Goal: Information Seeking & Learning: Learn about a topic

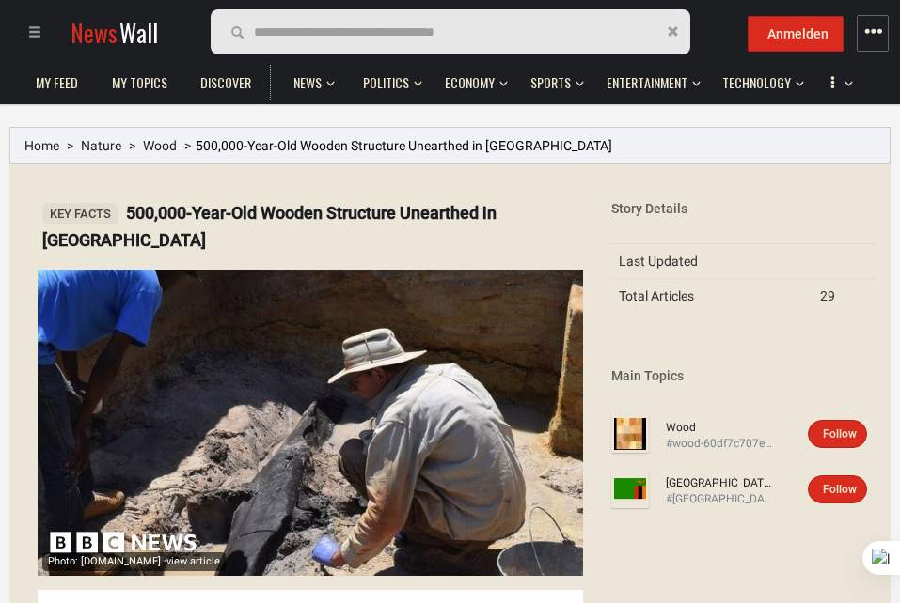
click at [868, 23] on span "button" at bounding box center [872, 32] width 19 height 19
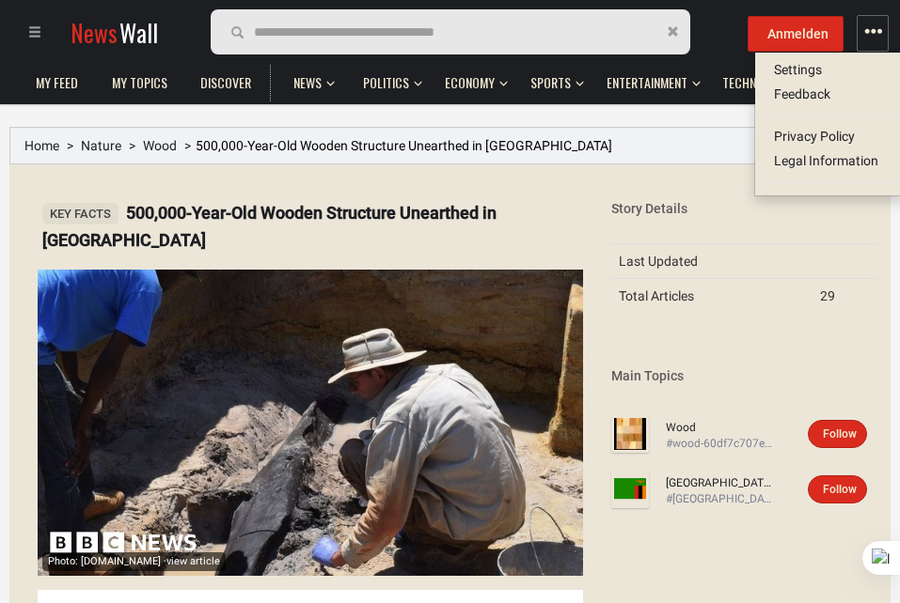
click at [25, 26] on div at bounding box center [41, 32] width 54 height 47
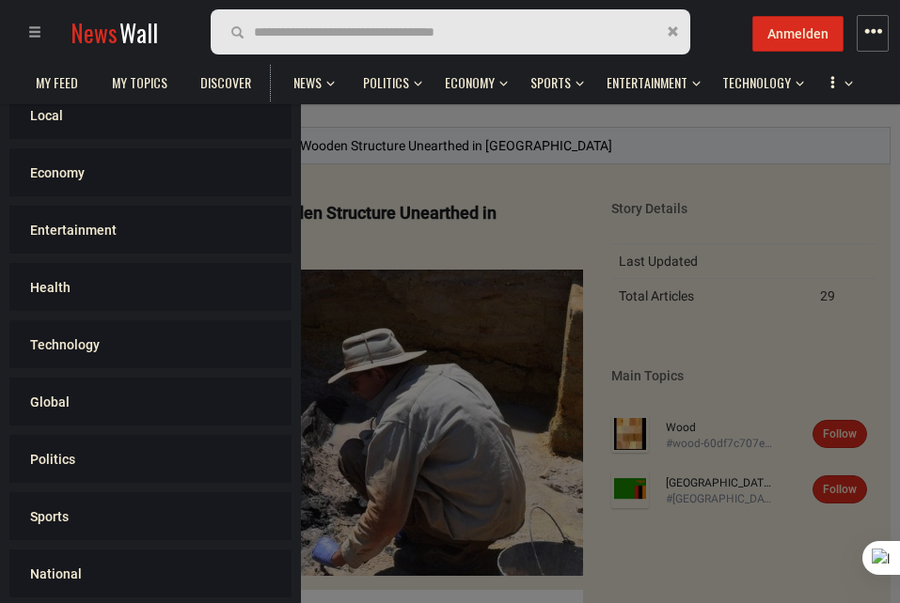
scroll to position [804, 0]
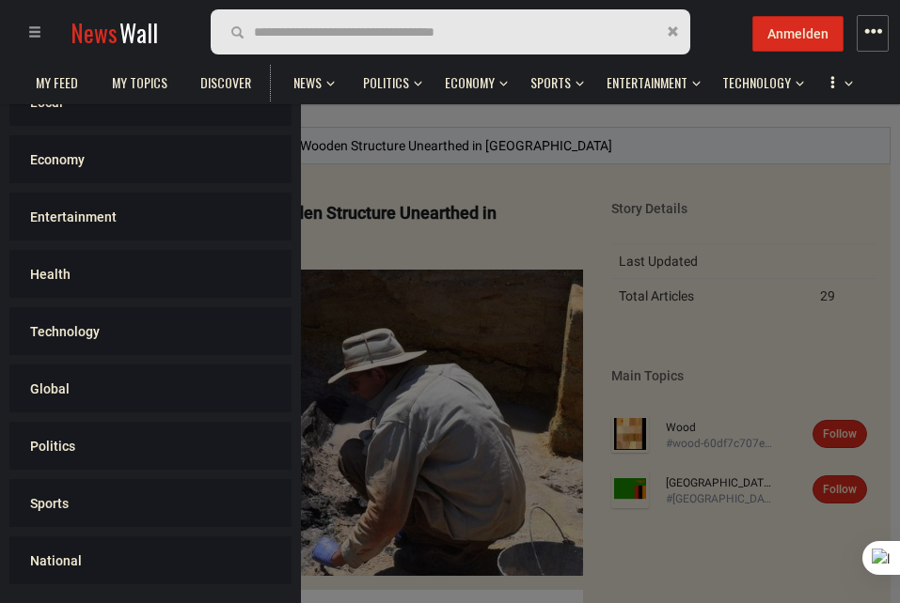
click at [652, 132] on div "Log In Sign Up Headlines National Local Global Politics Sports Entertainment Te…" at bounding box center [899, 404] width 1799 height 603
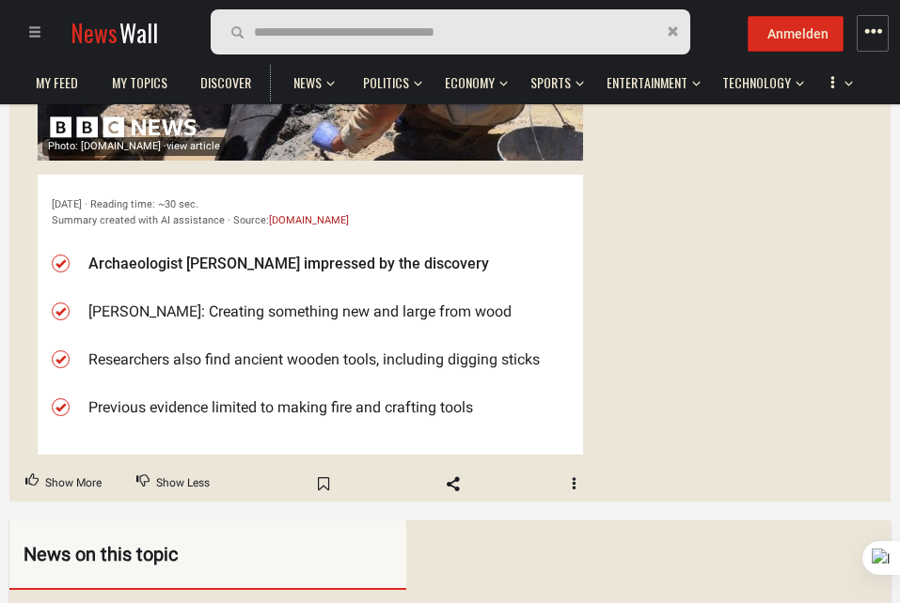
scroll to position [433, 0]
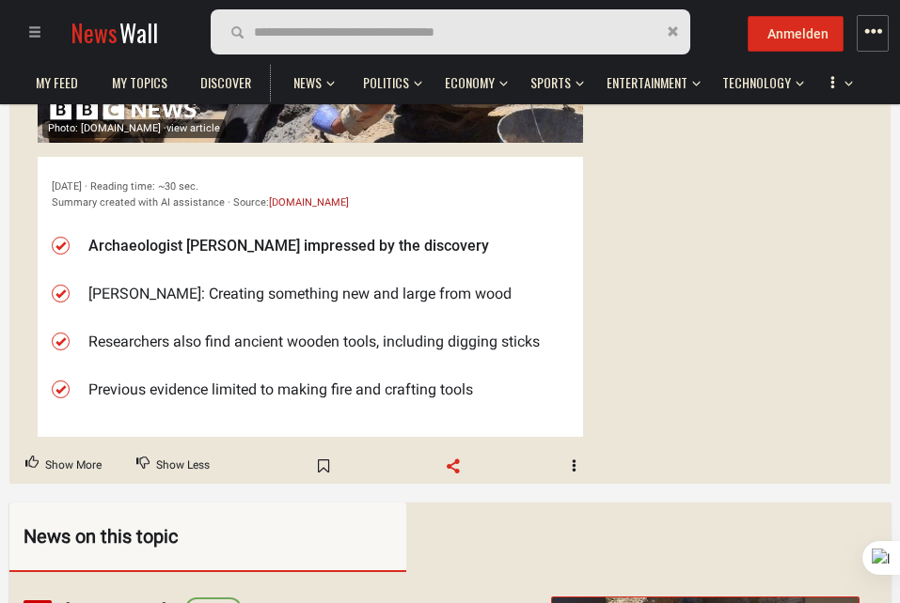
click at [463, 459] on span "Share" at bounding box center [454, 467] width 23 height 16
click at [581, 459] on span "button" at bounding box center [574, 465] width 13 height 13
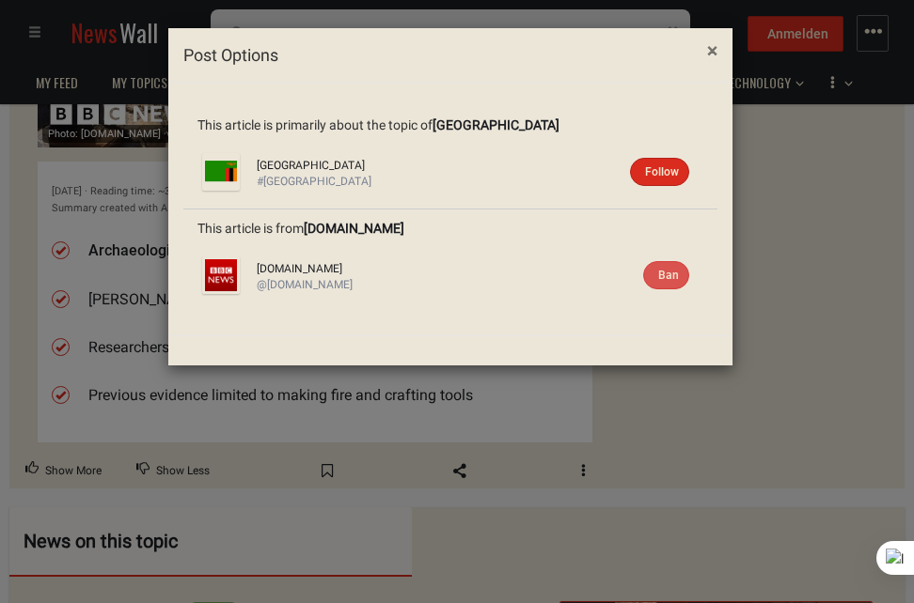
click at [708, 52] on span "×" at bounding box center [712, 50] width 10 height 23
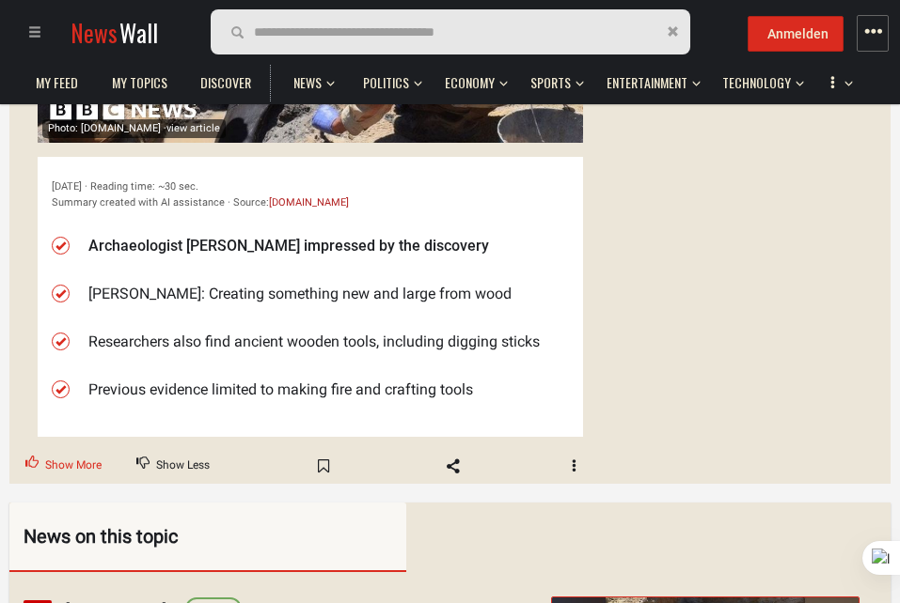
click at [78, 454] on span "Show More" at bounding box center [73, 466] width 56 height 24
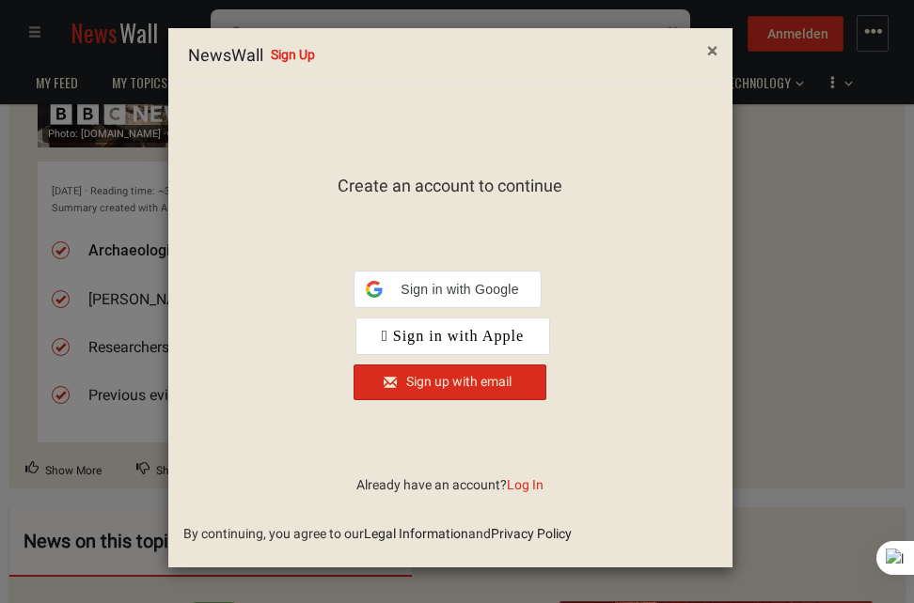
click at [712, 45] on span "×" at bounding box center [712, 50] width 10 height 23
